Goal: Information Seeking & Learning: Learn about a topic

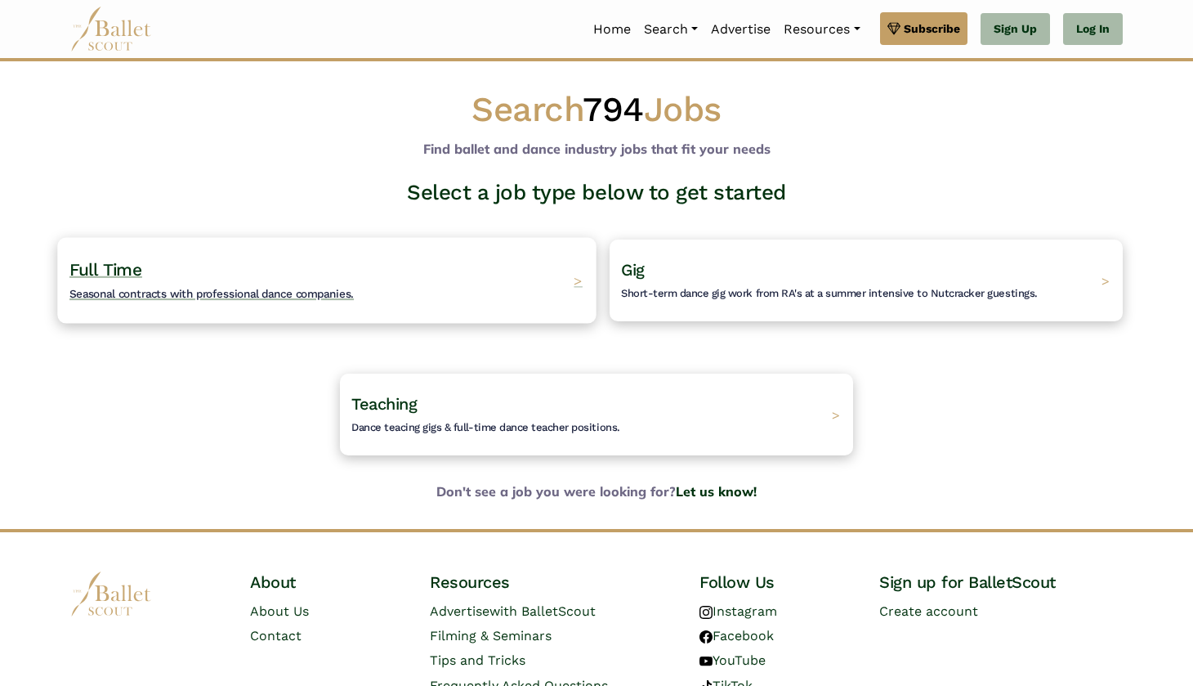
click at [233, 292] on span "Seasonal contracts with professional dance companies." at bounding box center [211, 293] width 284 height 13
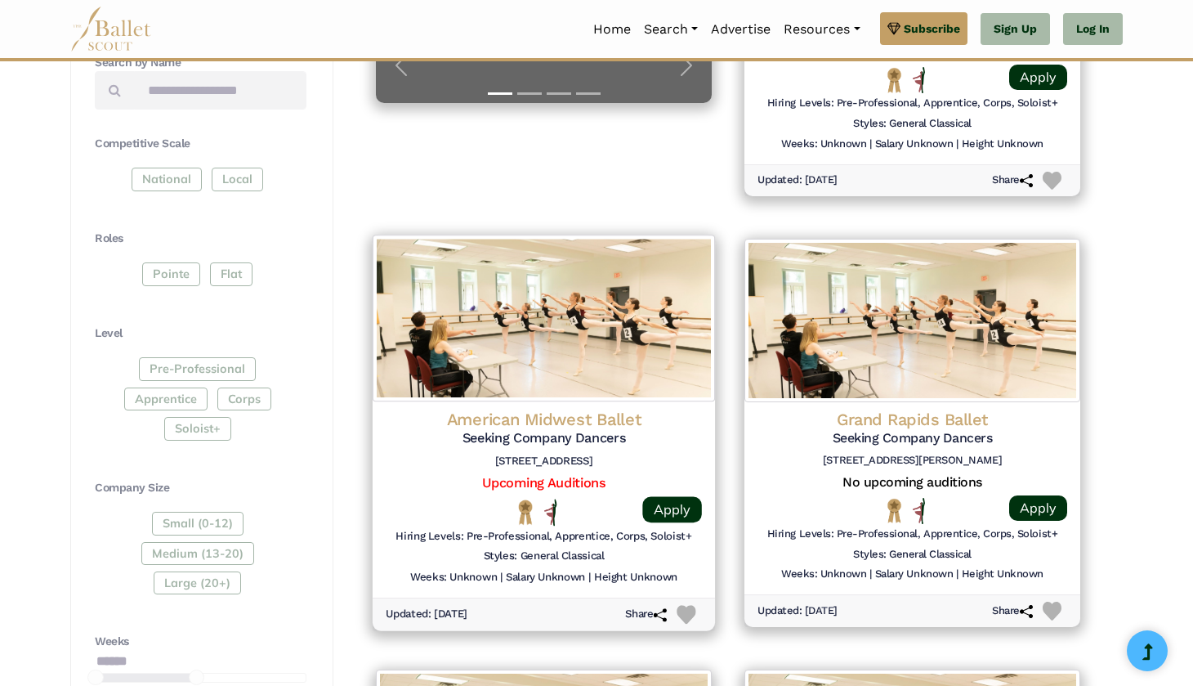
scroll to position [599, 0]
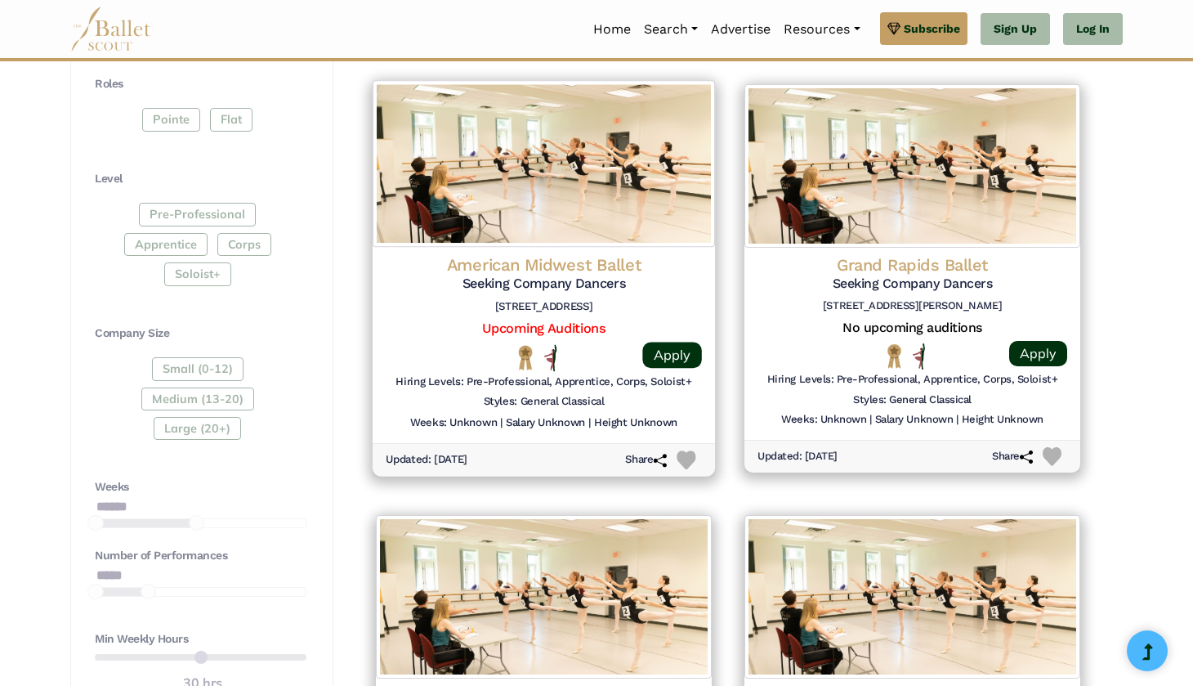
scroll to position [988, 0]
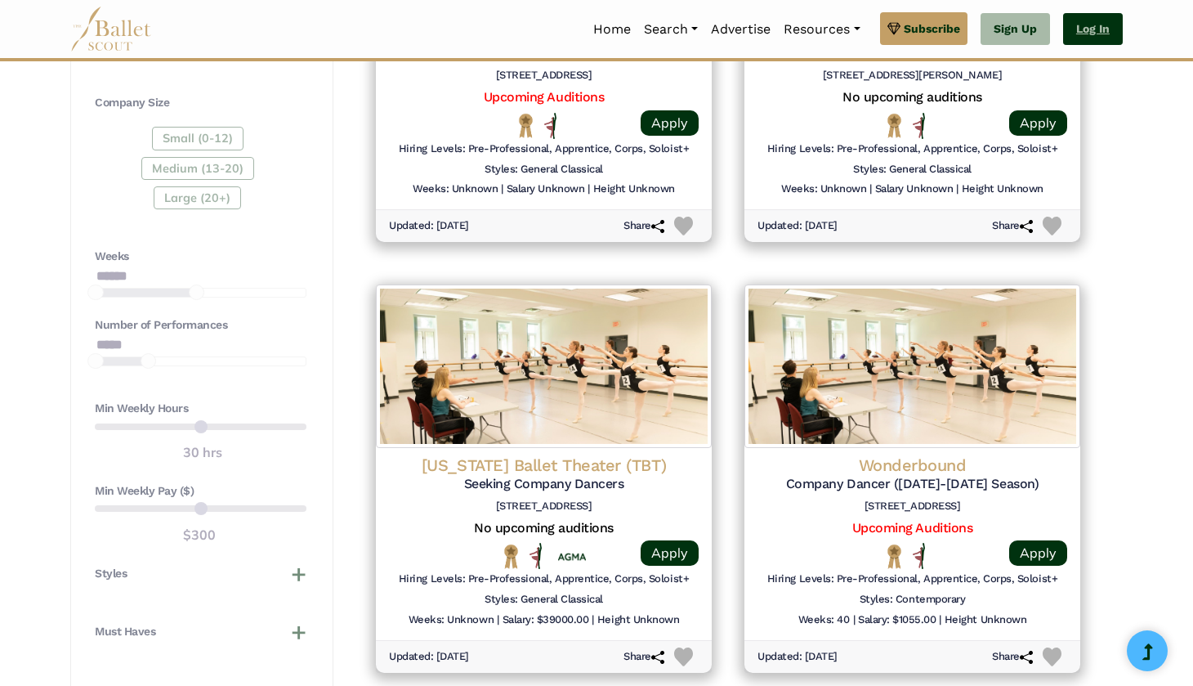
click at [1088, 37] on link "Log In" at bounding box center [1093, 29] width 60 height 33
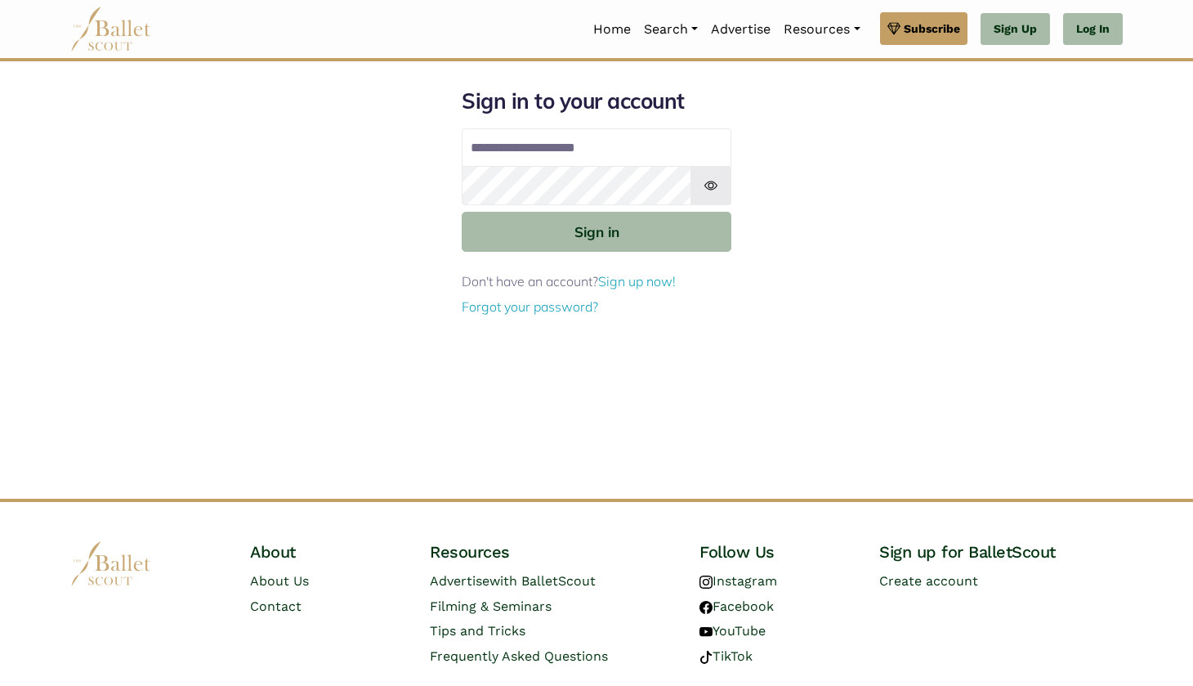
type input "**********"
click at [597, 230] on button "Sign in" at bounding box center [597, 232] width 270 height 40
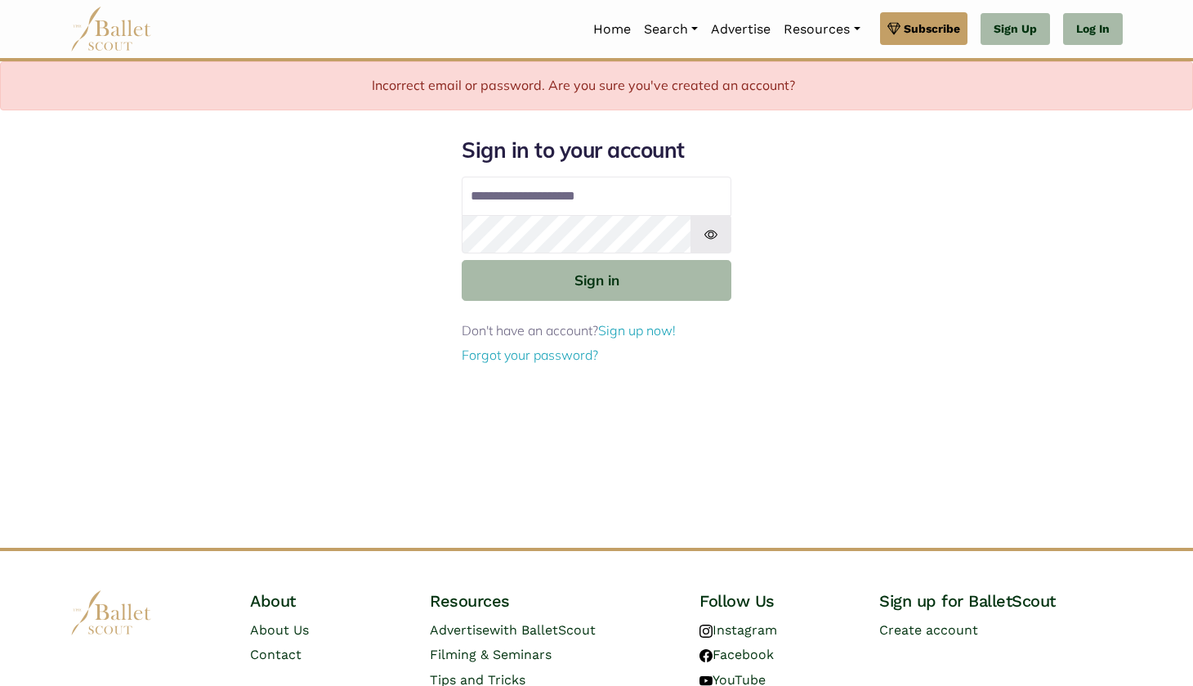
click at [781, 239] on div "**********" at bounding box center [596, 341] width 1079 height 411
click at [597, 279] on button "Sign in" at bounding box center [597, 280] width 270 height 40
click at [726, 230] on img at bounding box center [711, 234] width 41 height 39
click at [597, 279] on button "Sign in" at bounding box center [597, 280] width 270 height 40
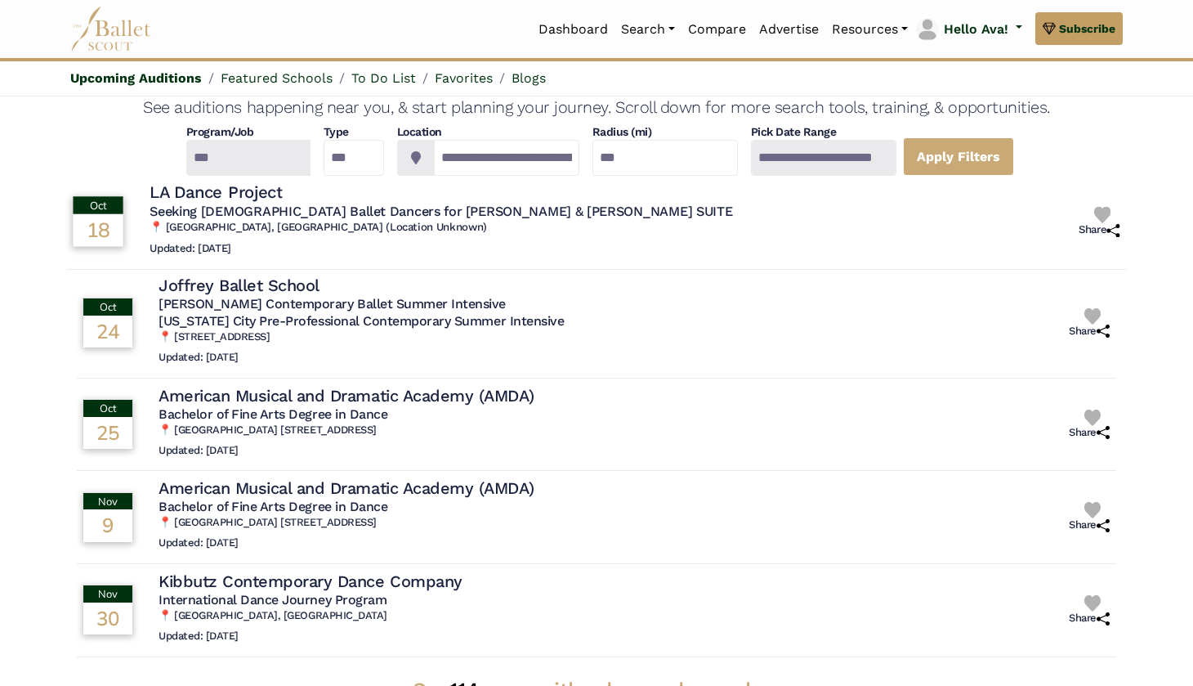
scroll to position [60, 0]
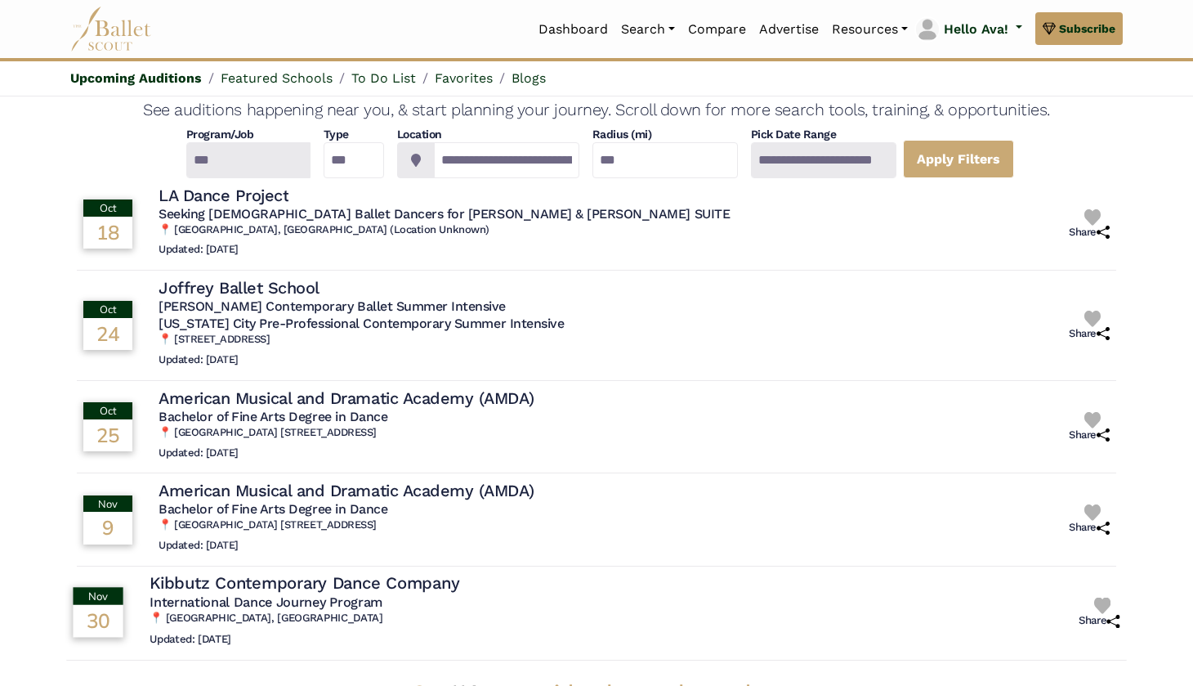
click at [447, 572] on h4 "Kibbutz Contemporary Dance Company" at bounding box center [305, 583] width 310 height 22
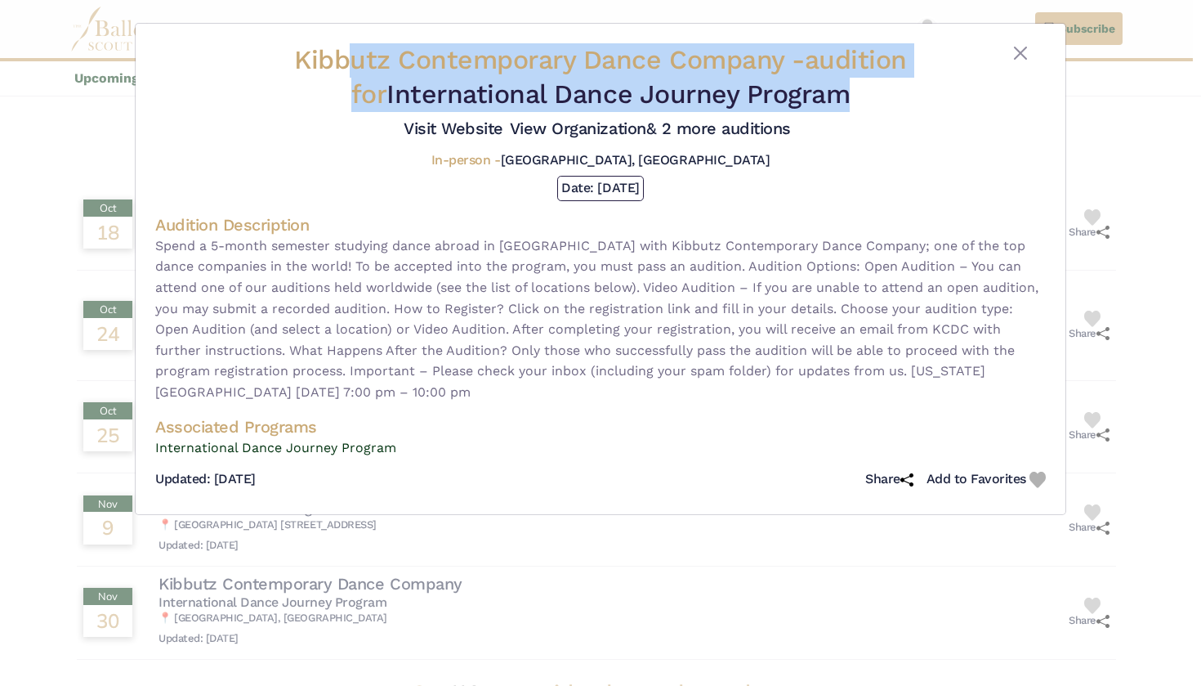
drag, startPoint x: 888, startPoint y: 101, endPoint x: 327, endPoint y: 65, distance: 562.7
click at [327, 65] on div "Kibbutz Contemporary Dance Company - audition for International Dance Journey P…" at bounding box center [600, 77] width 764 height 68
copy h2 "utz Contemporary Dance Company - audition for International Dance Journey Progr…"
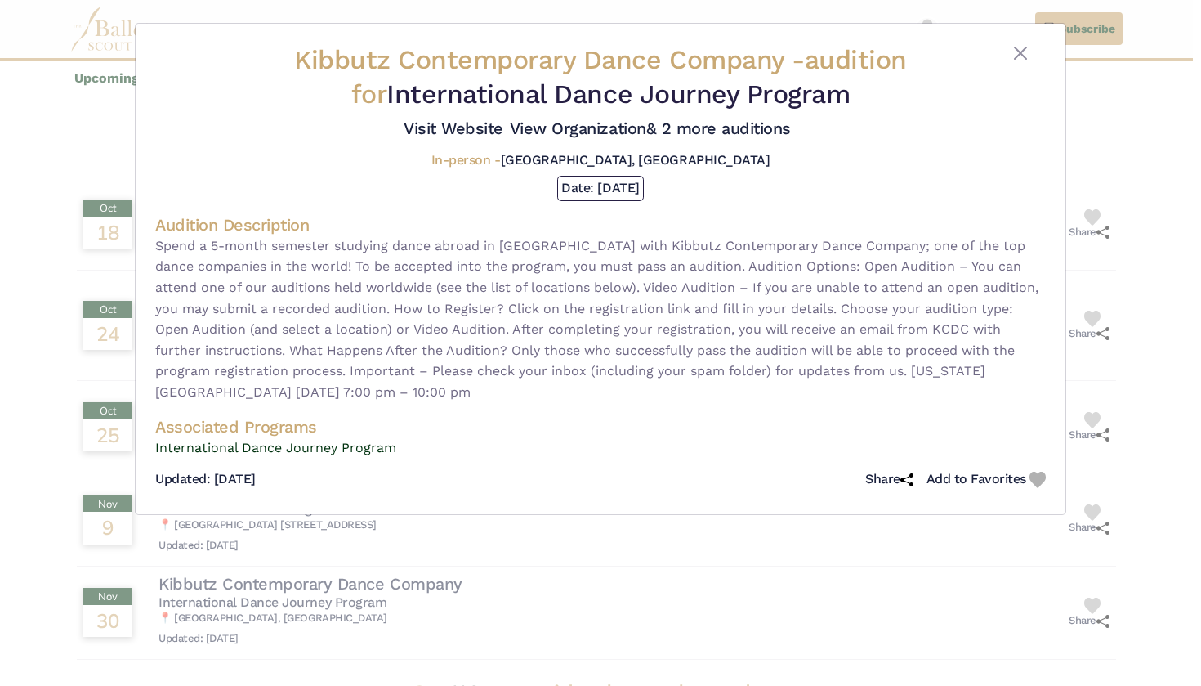
click at [1088, 99] on div "Kibbutz Contemporary Dance Company - audition for International Dance Journey P…" at bounding box center [600, 343] width 1201 height 686
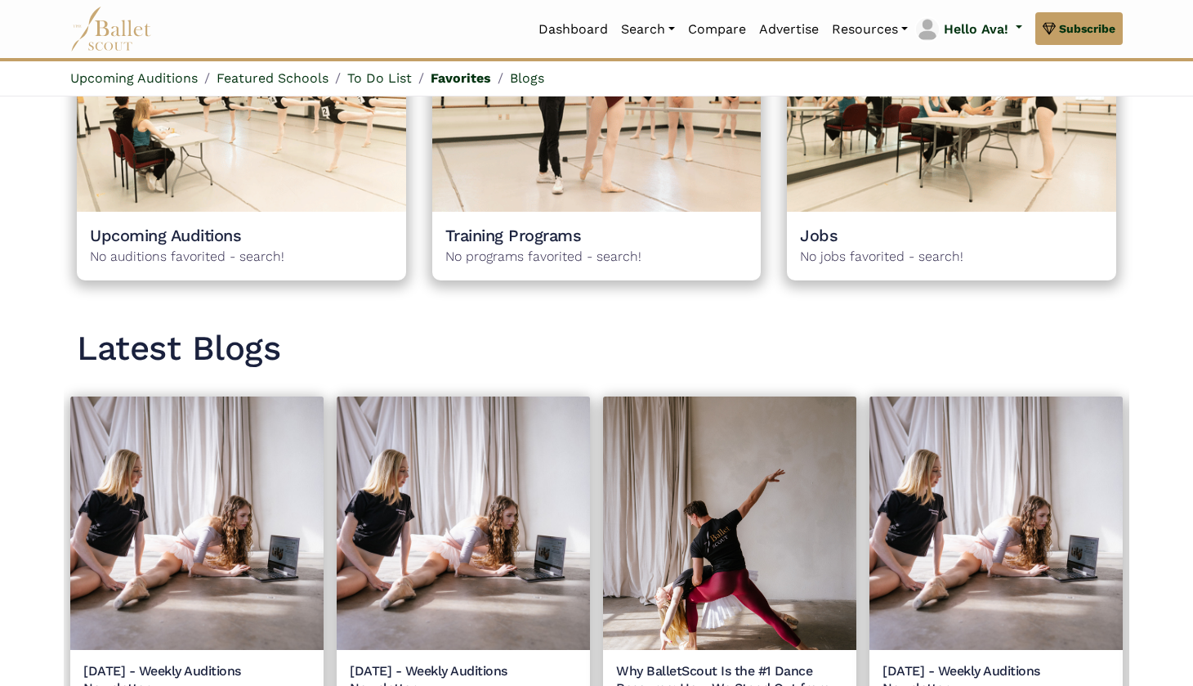
scroll to position [1570, 0]
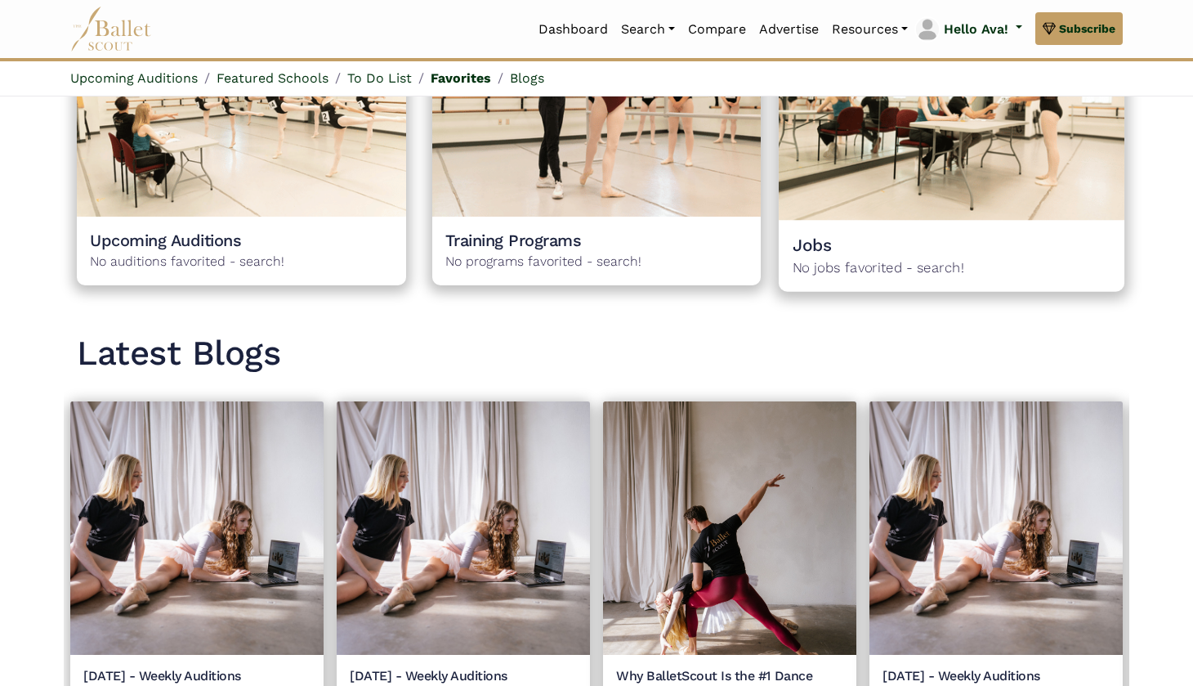
click at [963, 221] on div "Jobs No jobs favorited - search! 0" at bounding box center [952, 257] width 346 height 72
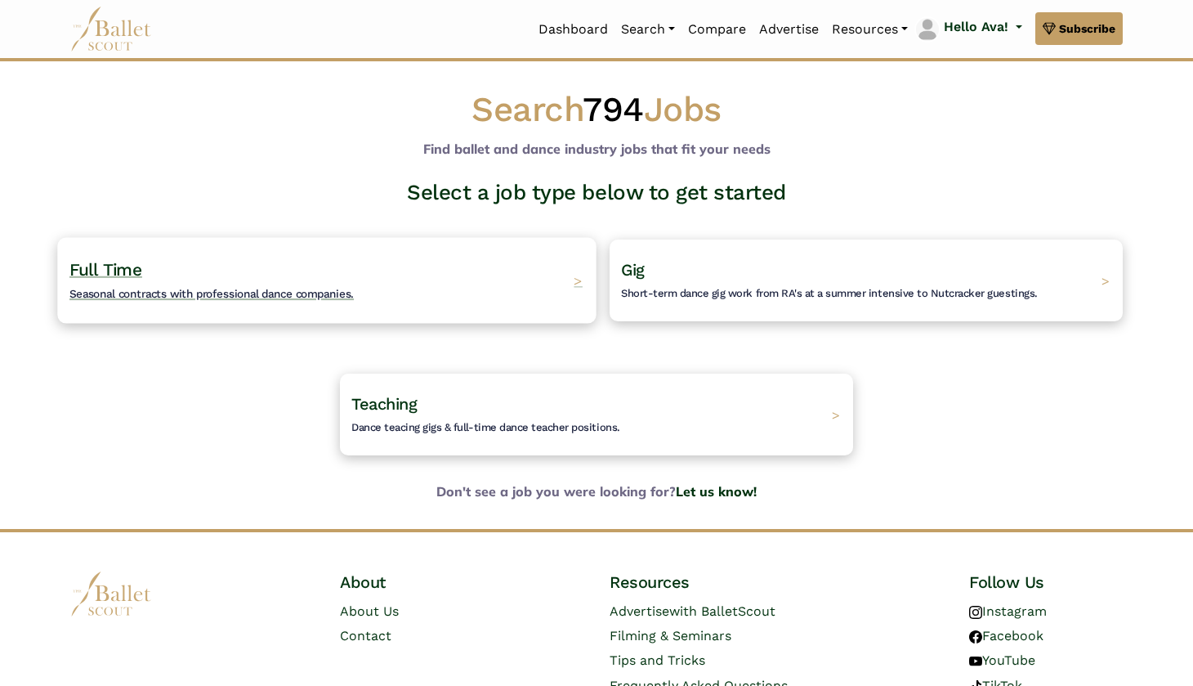
click at [198, 259] on h4 "Full Time Seasonal contracts with professional dance companies." at bounding box center [211, 280] width 284 height 45
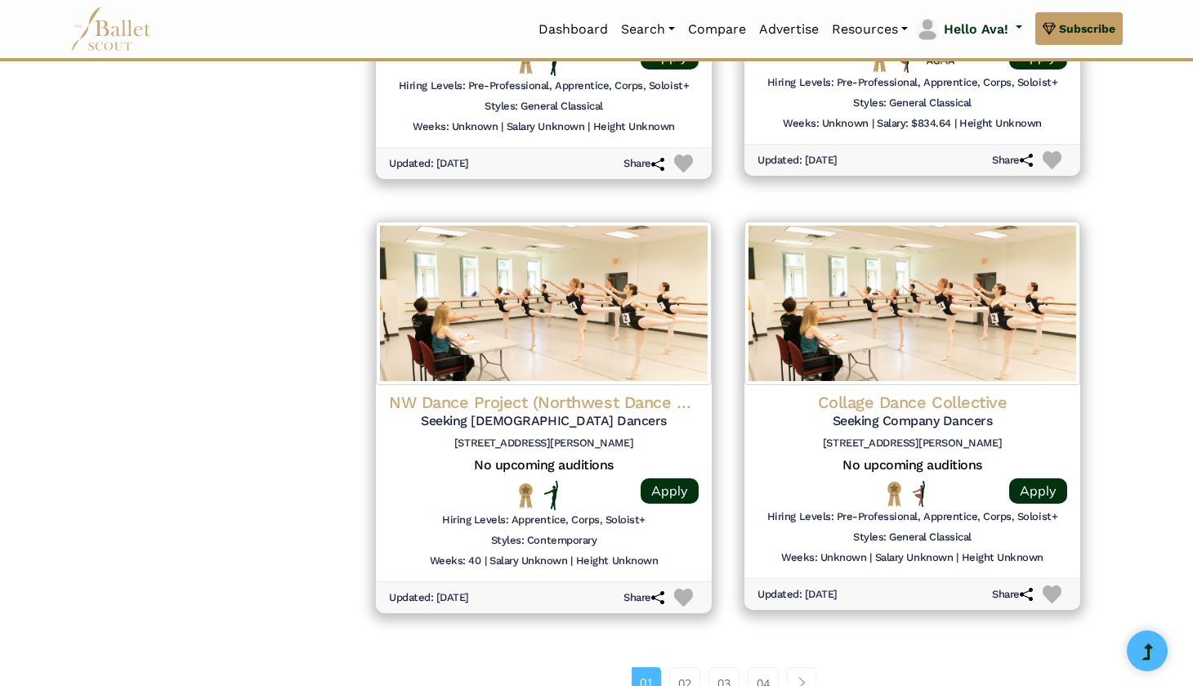
scroll to position [1962, 0]
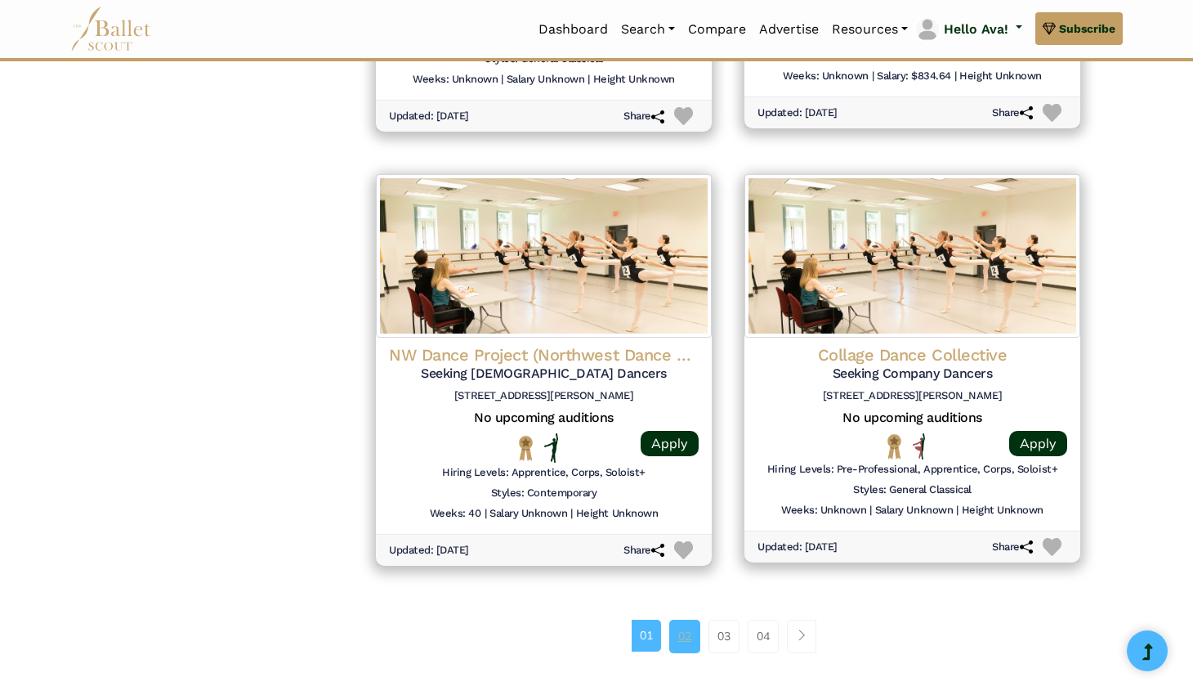
click at [694, 620] on link "02" at bounding box center [684, 636] width 31 height 33
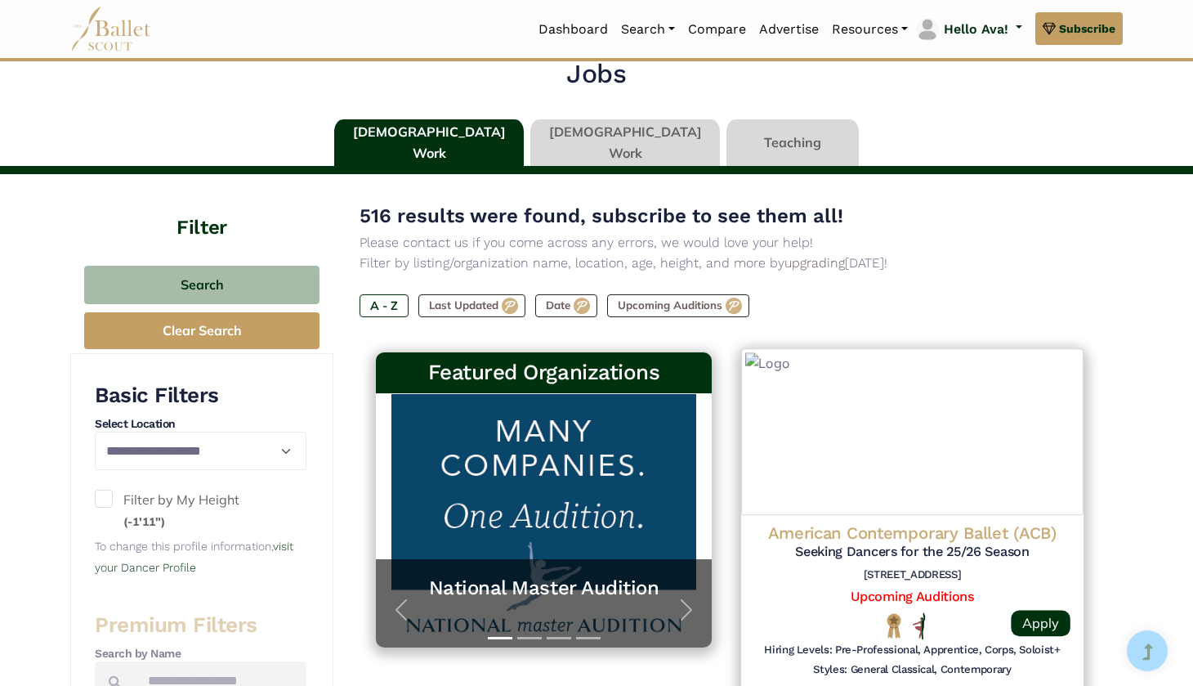
scroll to position [75, 0]
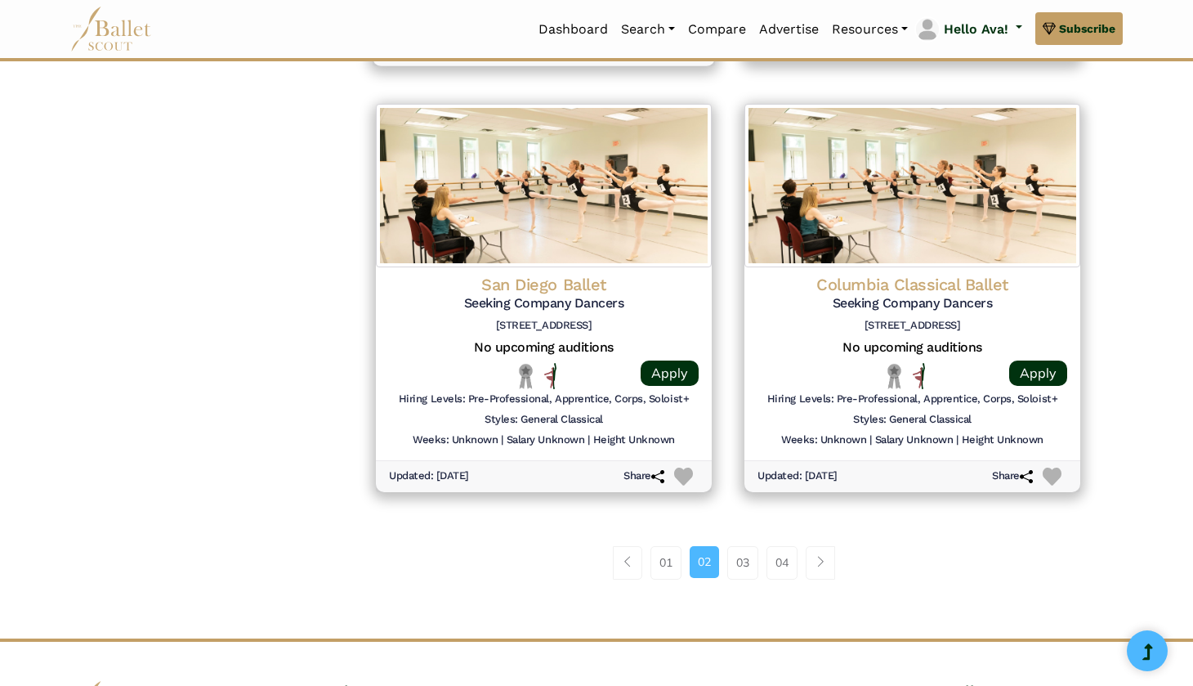
scroll to position [2031, 0]
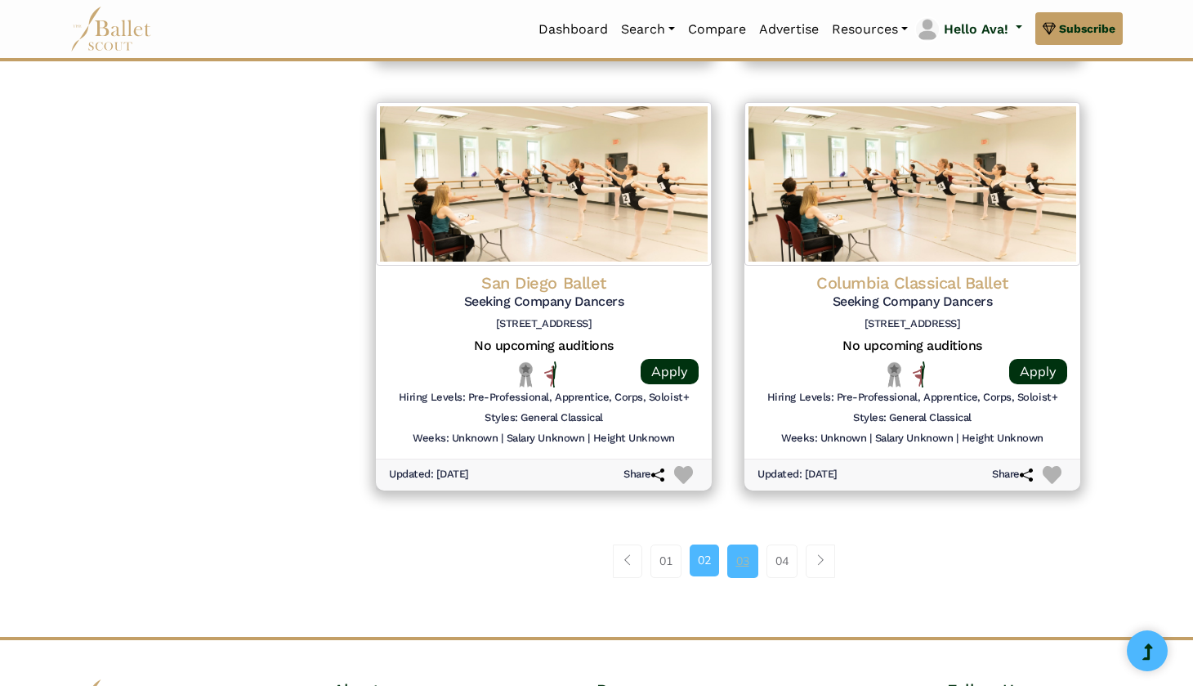
click at [752, 548] on link "03" at bounding box center [742, 560] width 31 height 33
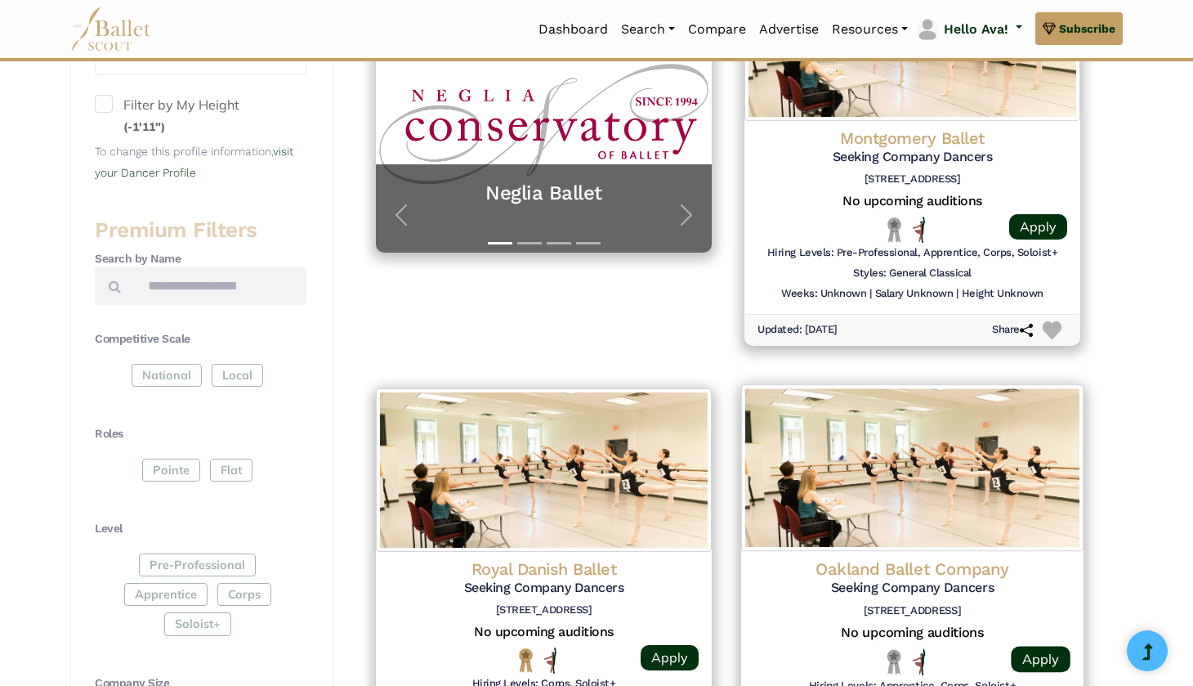
scroll to position [499, 0]
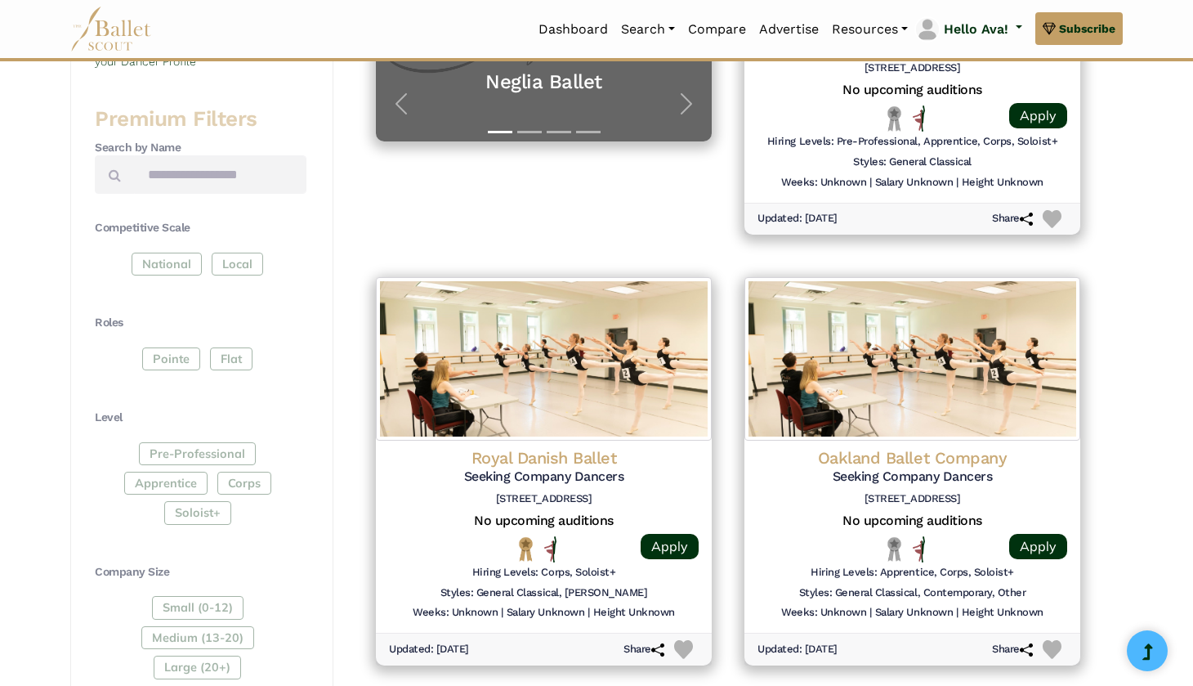
scroll to position [566, 0]
